Goal: Task Accomplishment & Management: Use online tool/utility

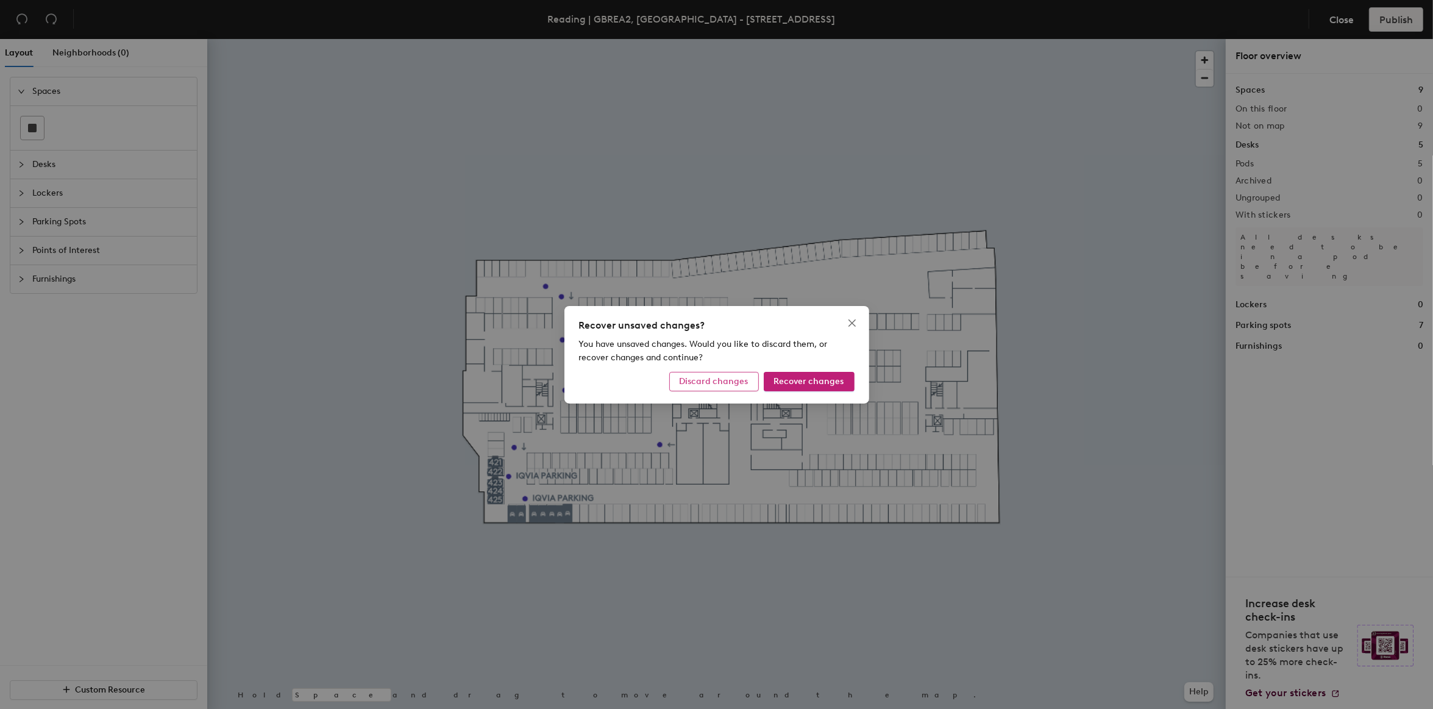
click at [741, 388] on button "Discard changes" at bounding box center [714, 382] width 90 height 20
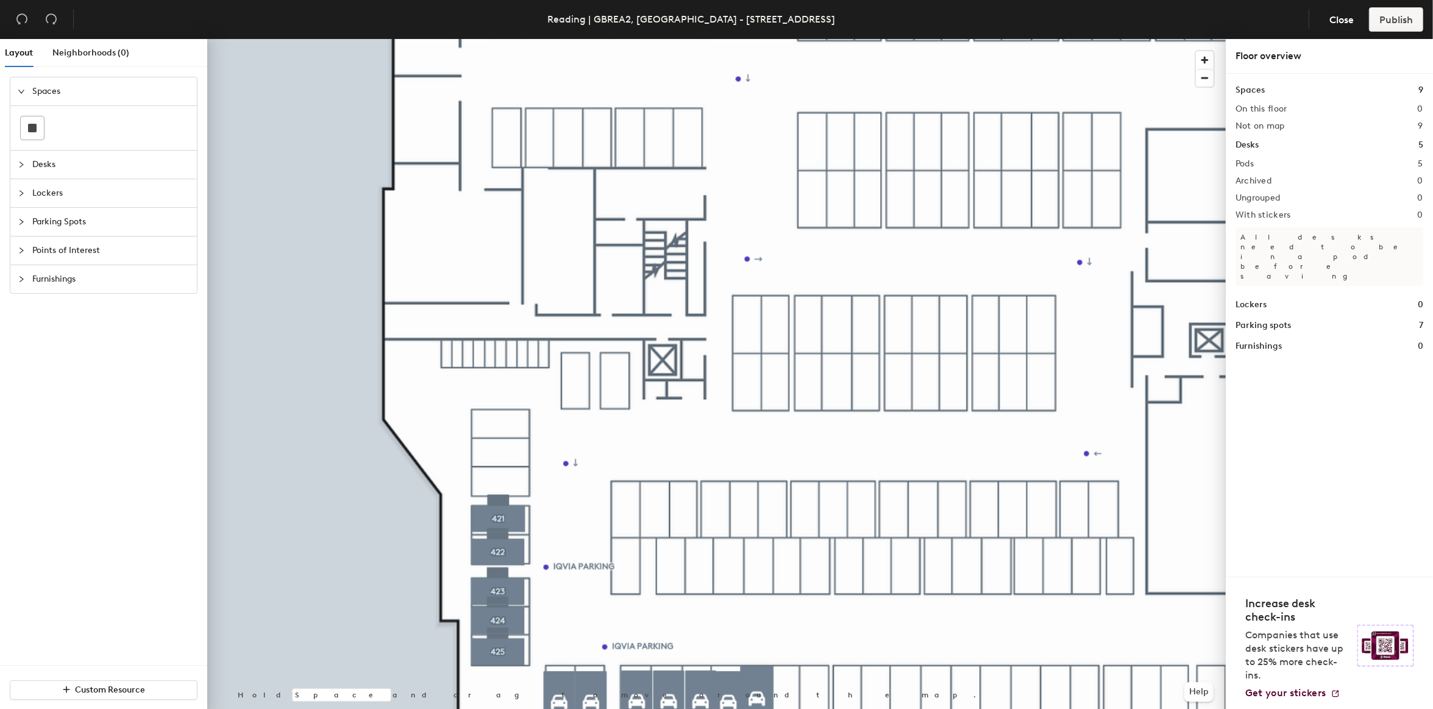
click at [513, 39] on div at bounding box center [716, 39] width 1019 height 0
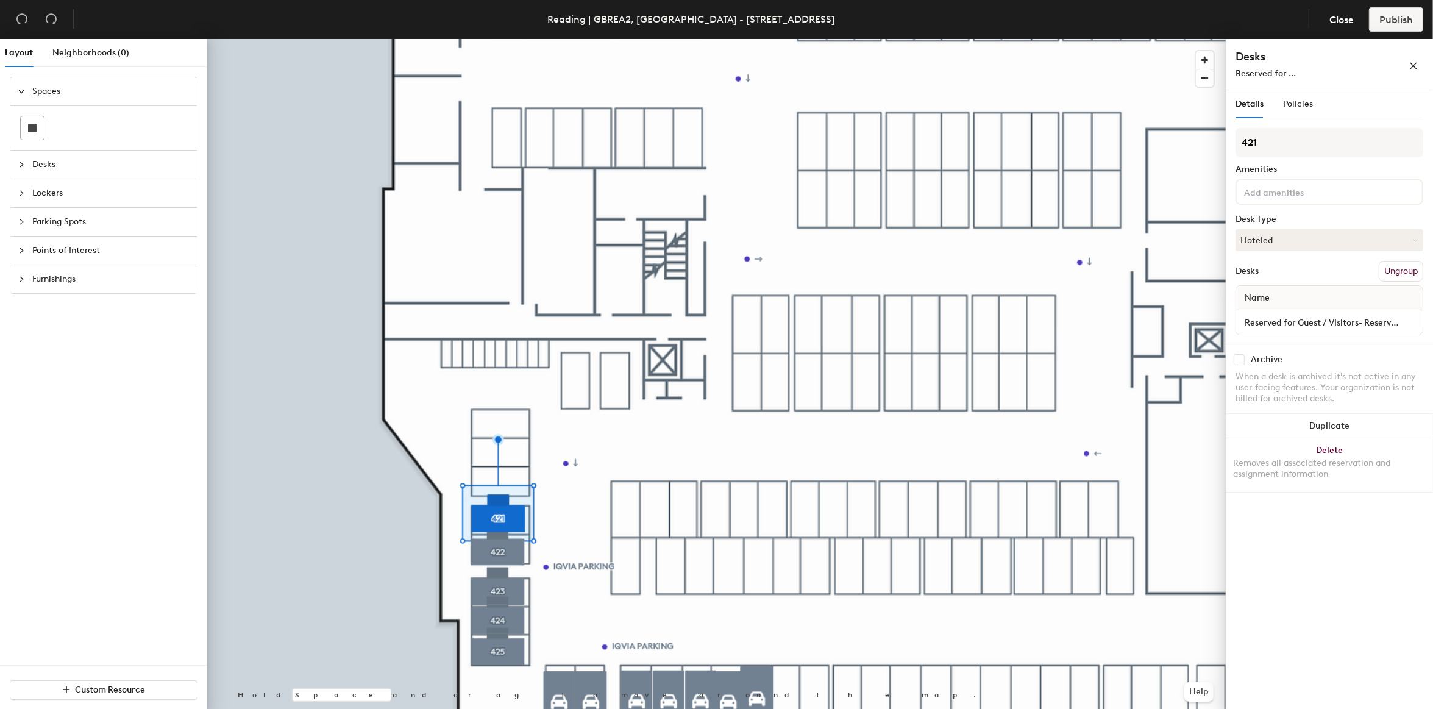
click at [358, 39] on div at bounding box center [716, 39] width 1019 height 0
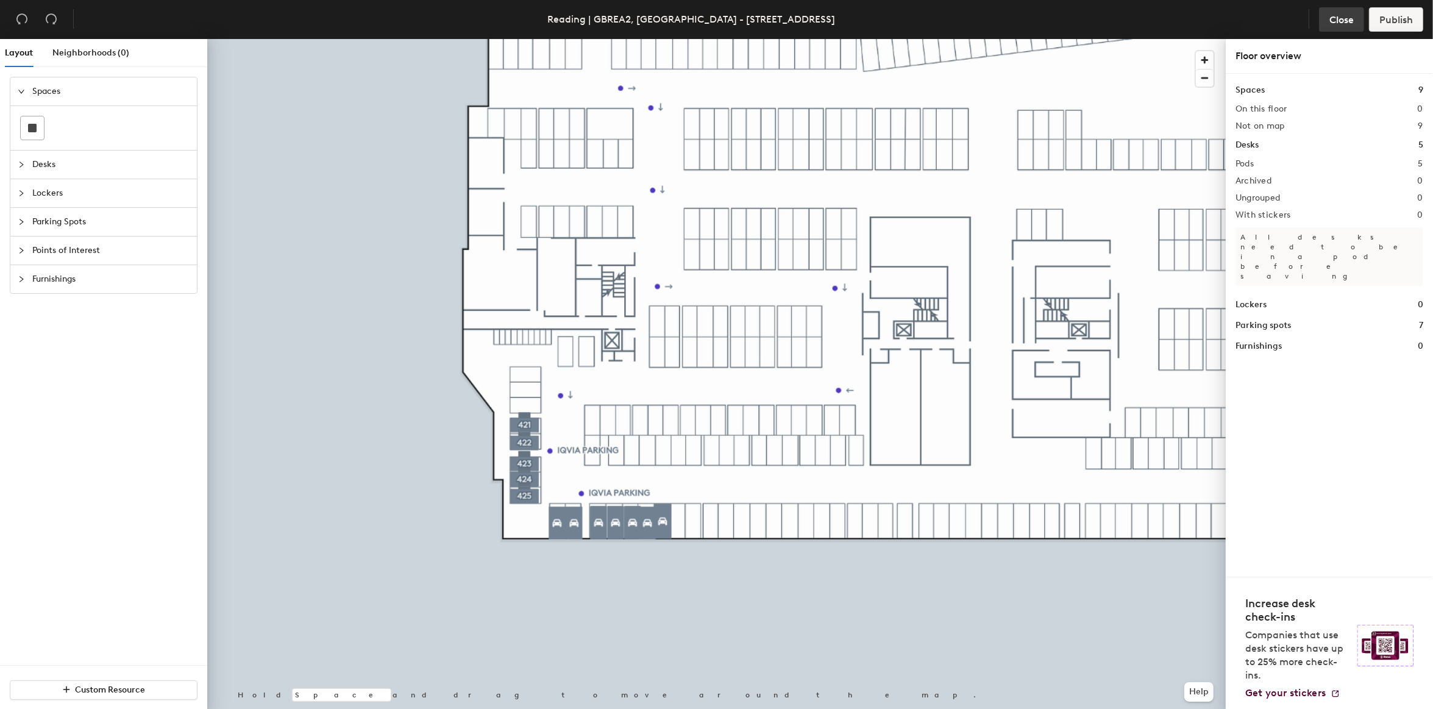
click at [1341, 26] on button "Close" at bounding box center [1341, 19] width 45 height 24
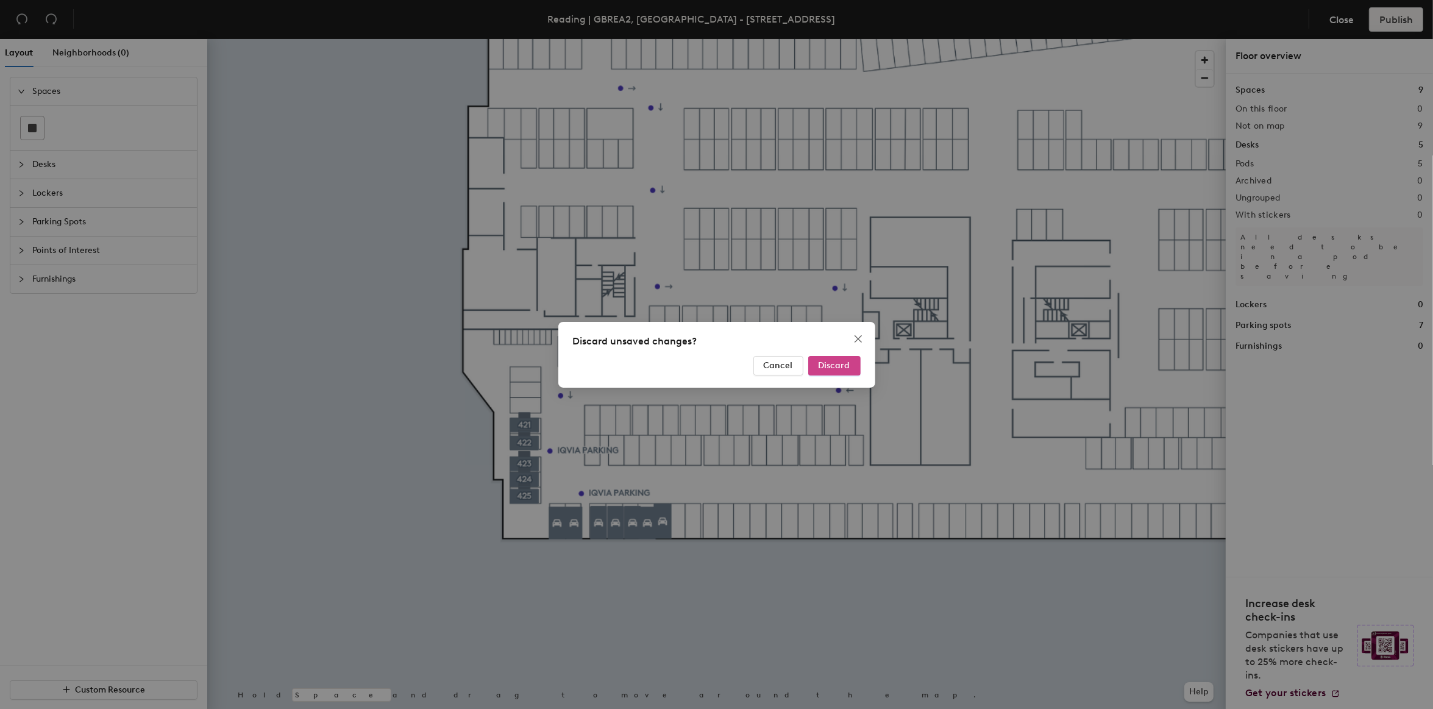
click at [832, 371] on button "Discard" at bounding box center [834, 366] width 52 height 20
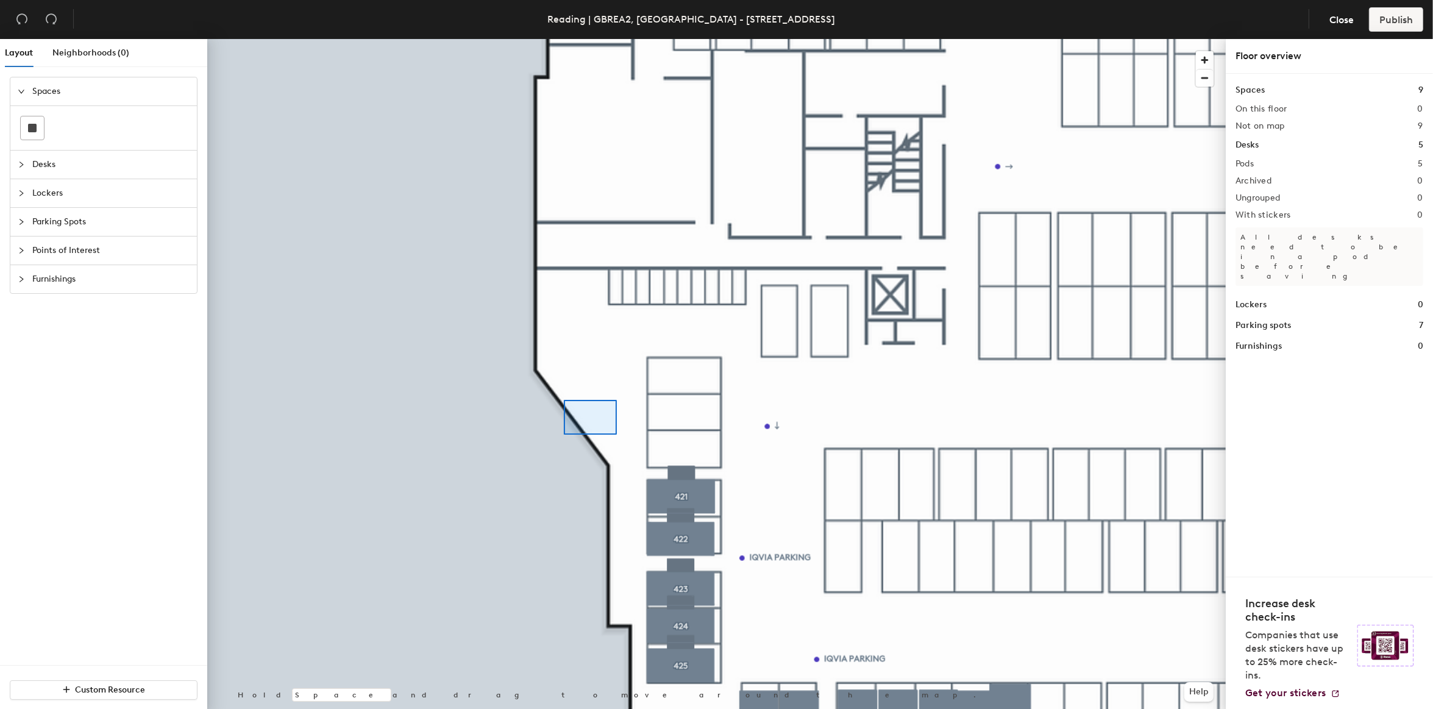
click at [564, 39] on div at bounding box center [716, 39] width 1019 height 0
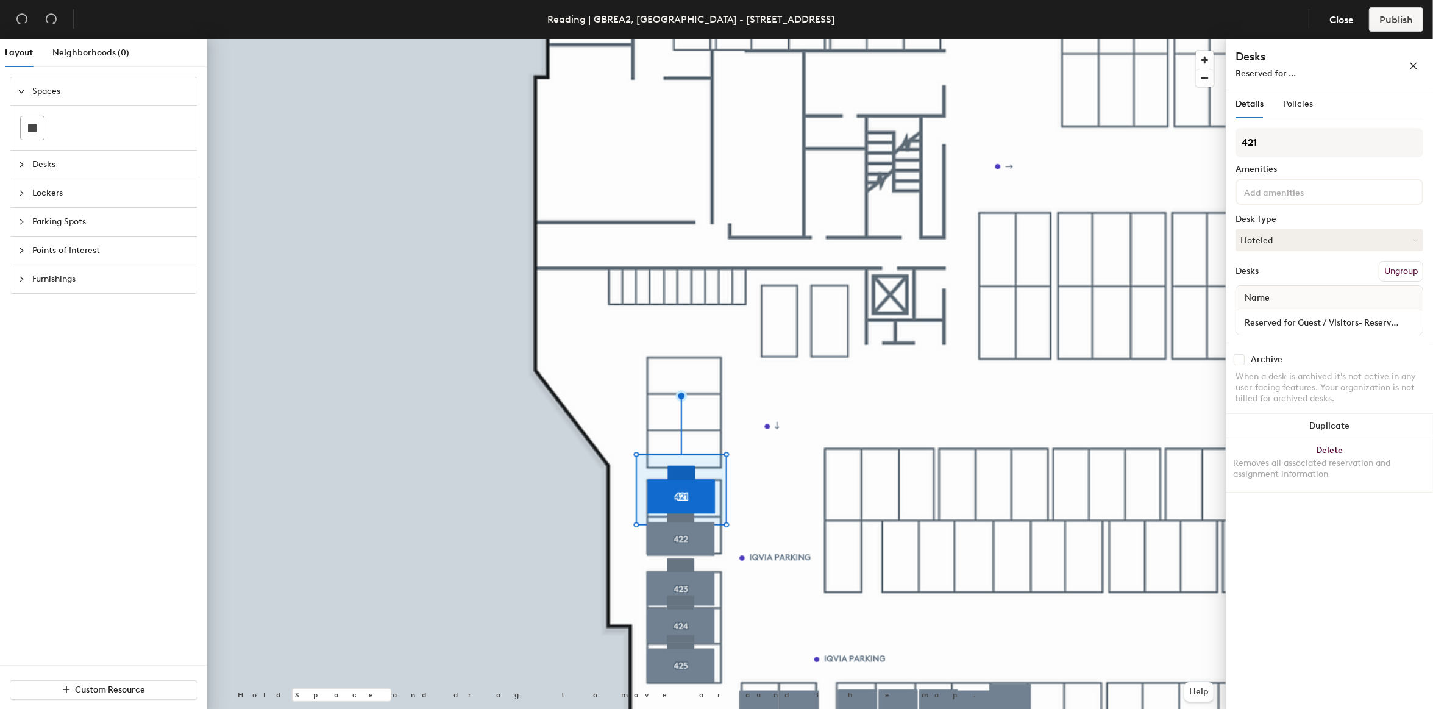
click at [18, 88] on icon "expanded" at bounding box center [21, 91] width 7 height 7
click at [23, 123] on icon "collapsed" at bounding box center [21, 119] width 7 height 7
click at [23, 123] on icon "expanded" at bounding box center [21, 119] width 7 height 7
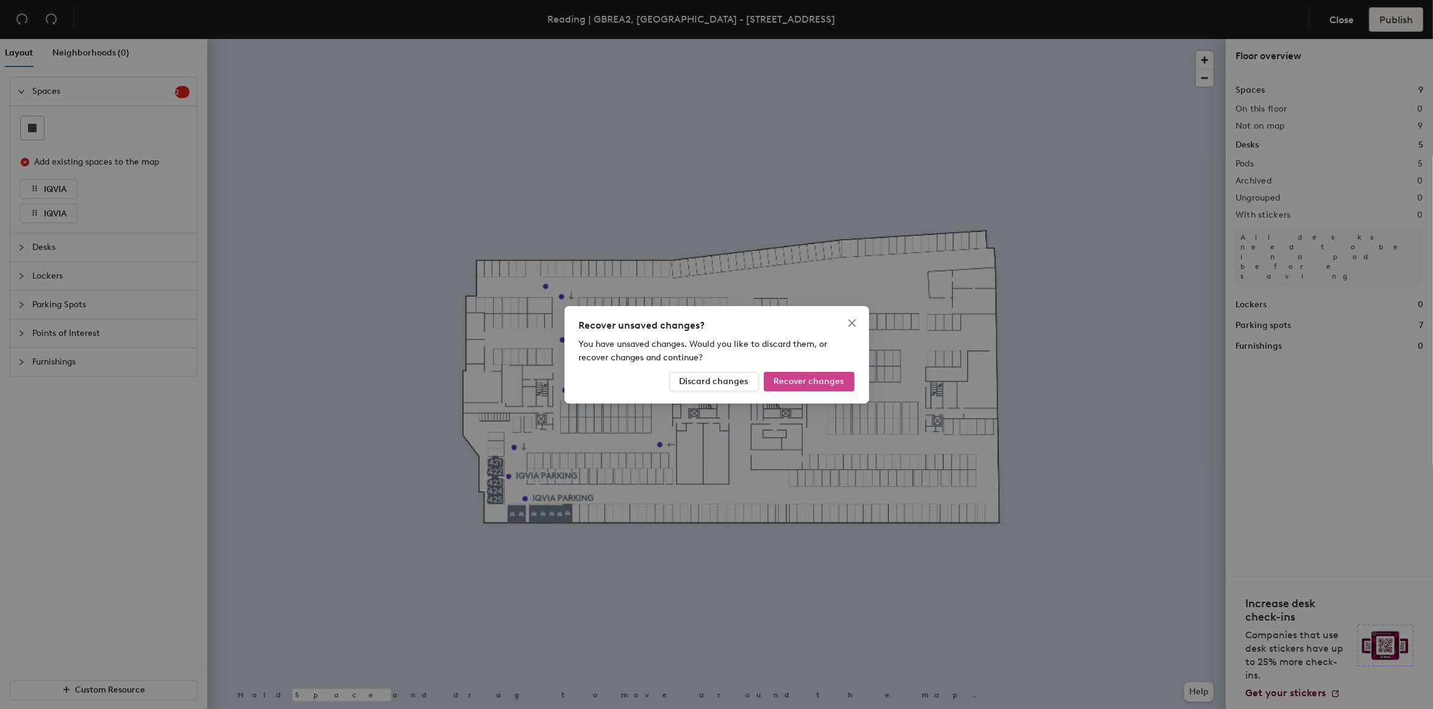
click at [808, 385] on span "Recover changes" at bounding box center [809, 381] width 70 height 10
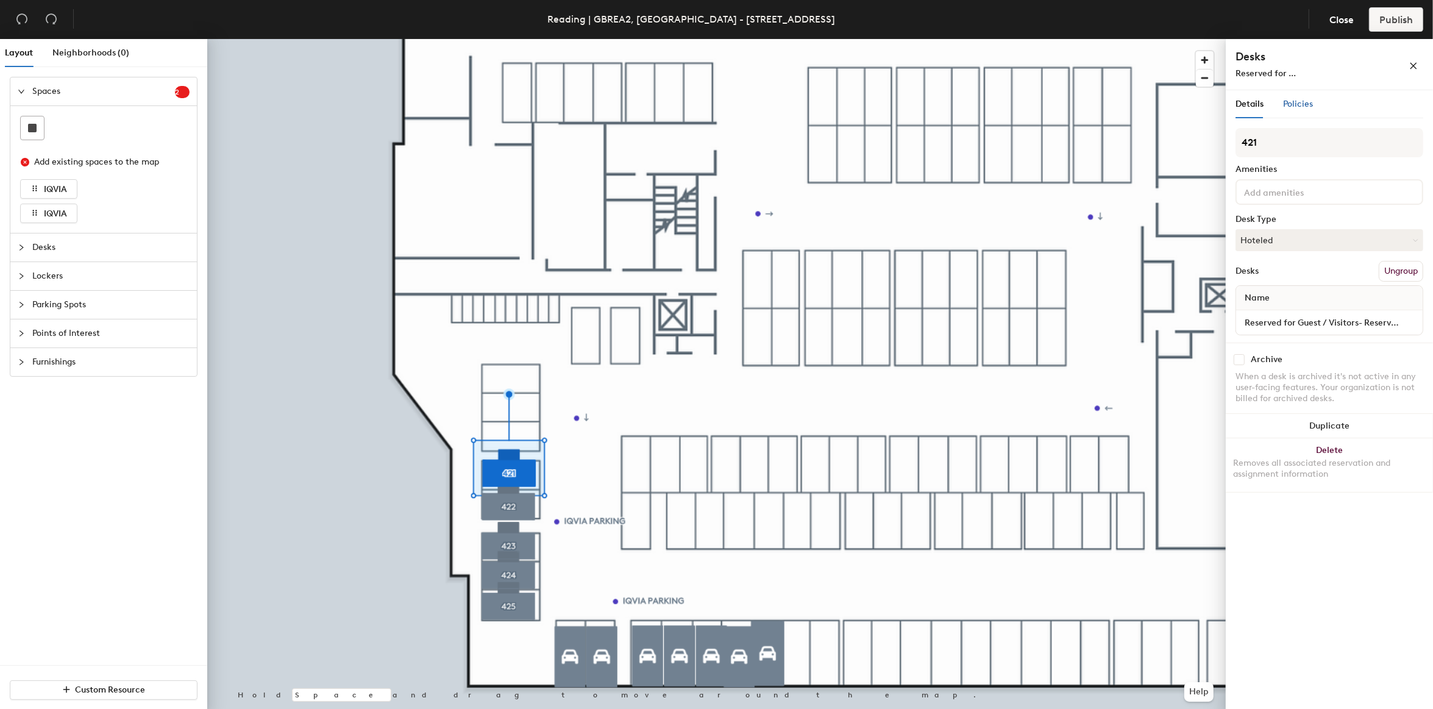
click at [1288, 107] on span "Policies" at bounding box center [1298, 104] width 30 height 10
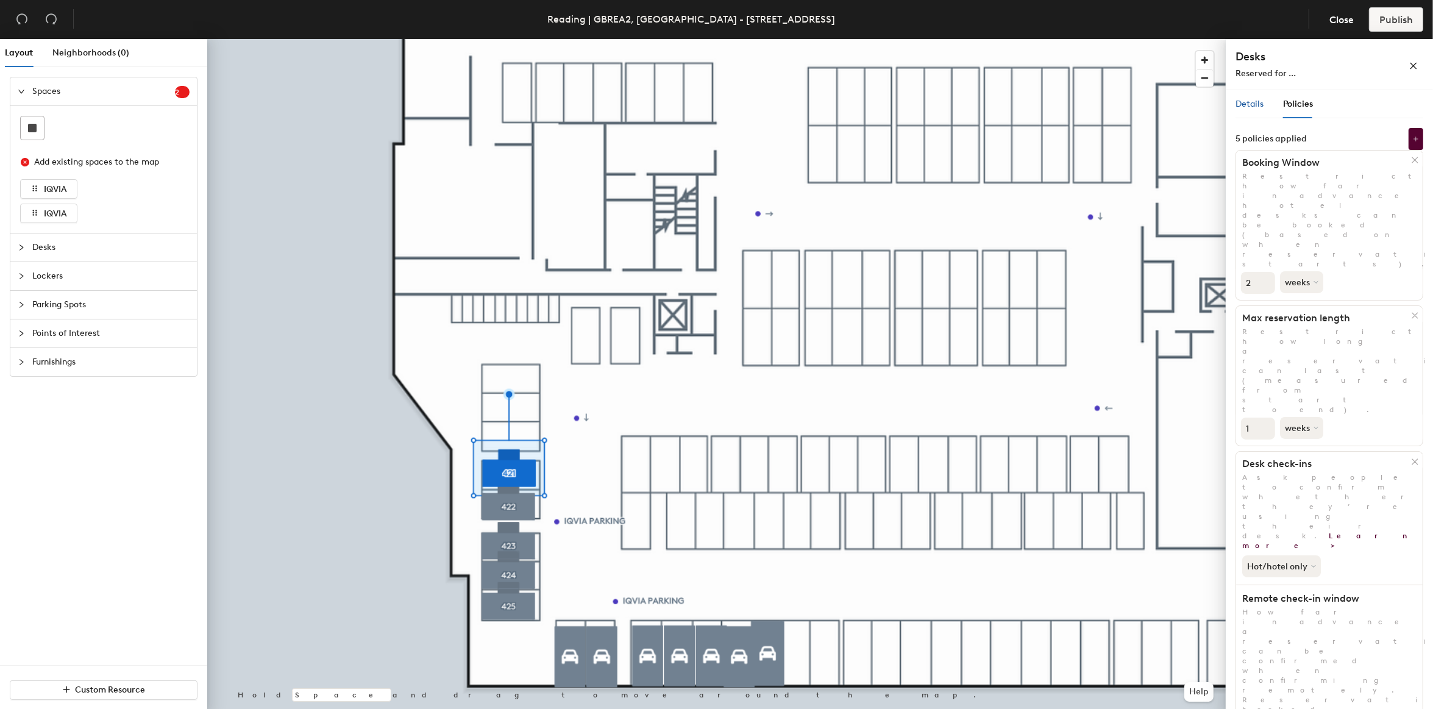
click at [1251, 107] on span "Details" at bounding box center [1250, 104] width 28 height 10
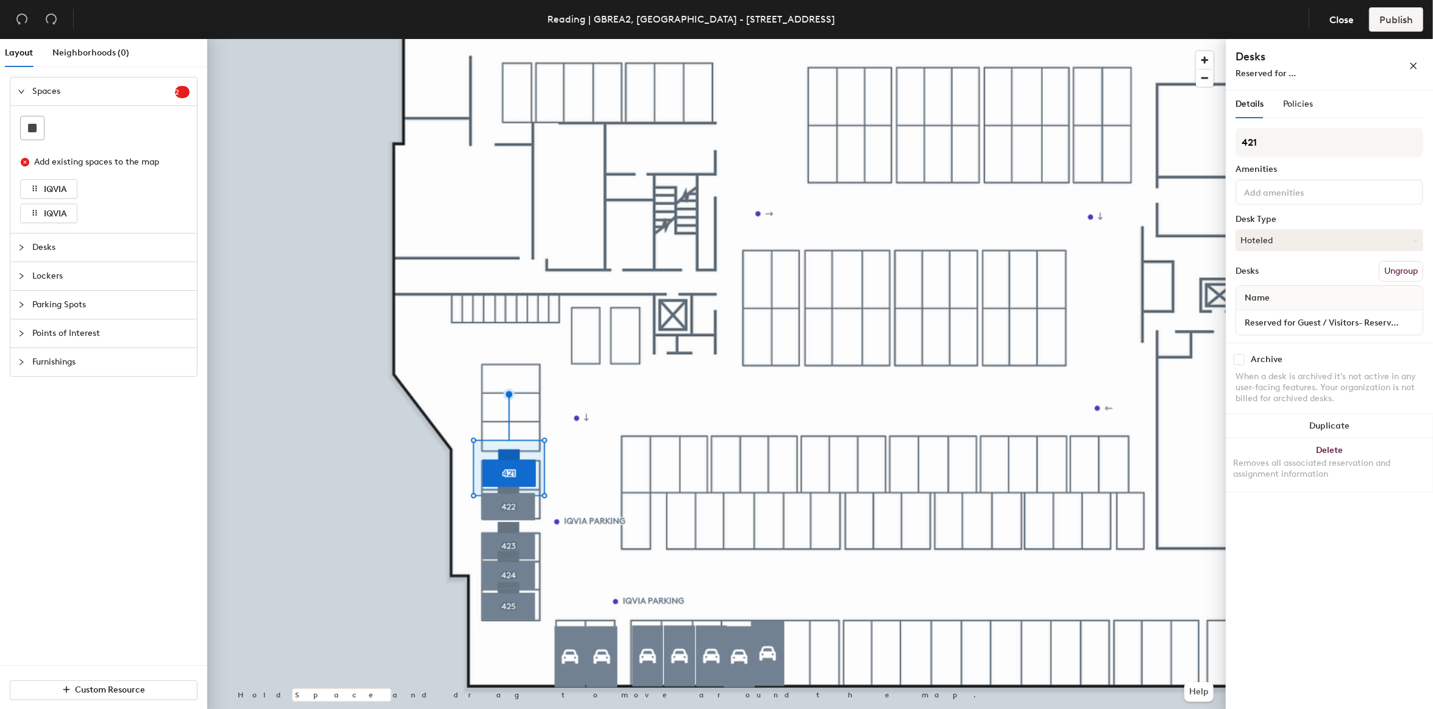
click at [22, 90] on icon "expanded" at bounding box center [21, 91] width 7 height 7
click at [20, 123] on icon "collapsed" at bounding box center [22, 120] width 4 height 6
click at [20, 123] on icon "expanded" at bounding box center [21, 119] width 7 height 7
click at [20, 179] on icon "collapsed" at bounding box center [21, 177] width 7 height 7
click at [19, 117] on icon "collapsed" at bounding box center [21, 119] width 7 height 7
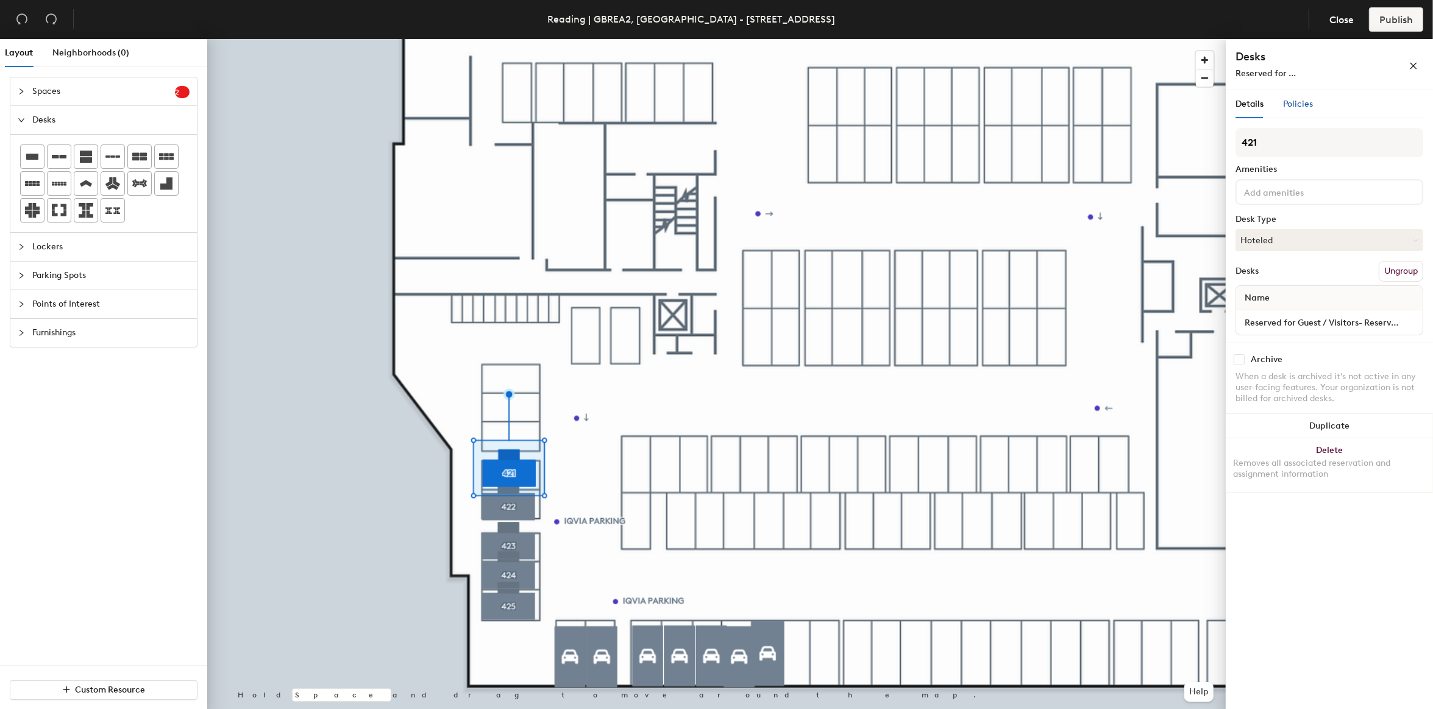
click at [1301, 102] on span "Policies" at bounding box center [1298, 104] width 30 height 10
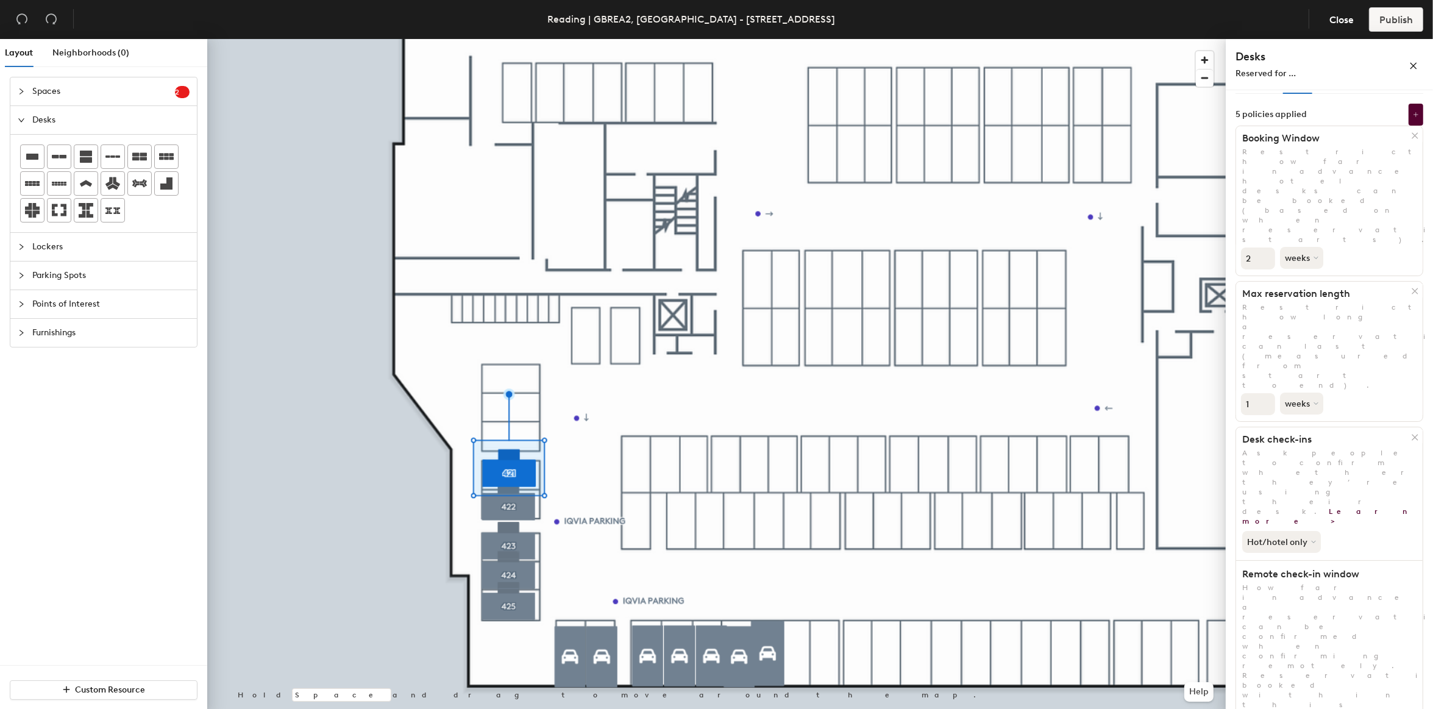
scroll to position [34, 0]
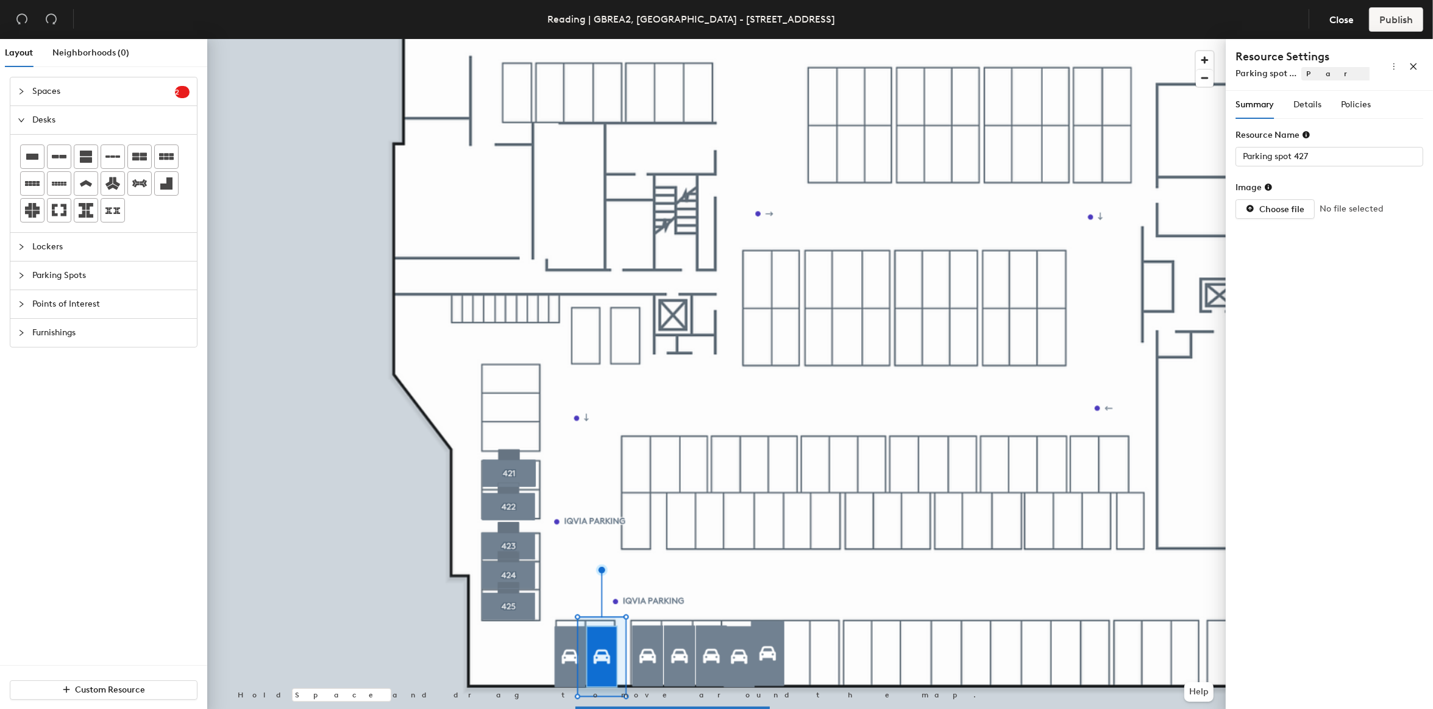
type input "Parking spot 428"
